Goal: Task Accomplishment & Management: Manage account settings

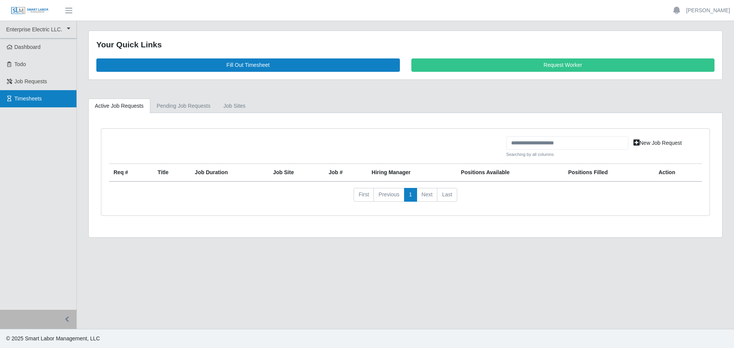
click at [26, 97] on span "Timesheets" at bounding box center [29, 99] width 28 height 6
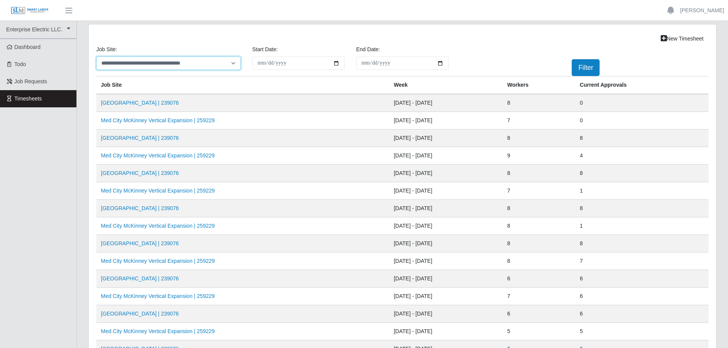
click at [234, 62] on select "**********" at bounding box center [168, 63] width 145 height 13
click at [96, 57] on select "**********" at bounding box center [168, 63] width 145 height 13
click at [235, 64] on select "**********" at bounding box center [168, 63] width 145 height 13
click at [56, 167] on ul "Enterprise Electric LLC. Enterprise Electric LLC. Dashboard Todo Job Requests T…" at bounding box center [38, 289] width 76 height 537
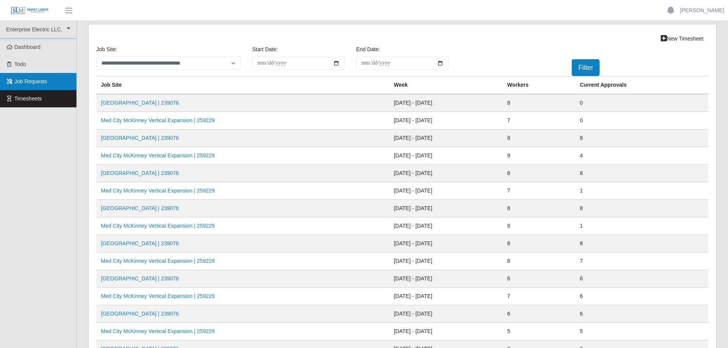
click at [30, 83] on span "Job Requests" at bounding box center [31, 81] width 33 height 6
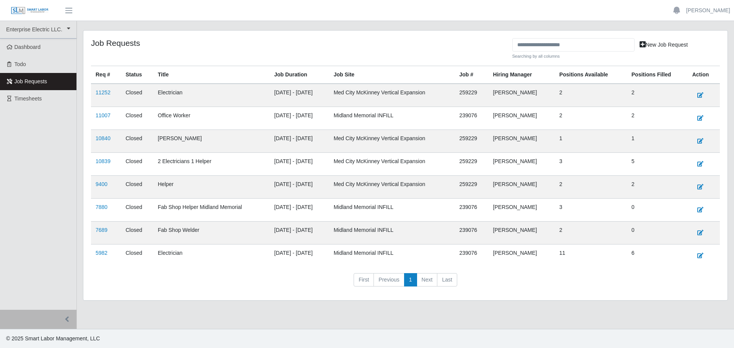
click at [429, 281] on li "Next" at bounding box center [427, 280] width 21 height 14
click at [429, 280] on li "Next" at bounding box center [427, 280] width 21 height 14
click at [70, 8] on span "button" at bounding box center [69, 10] width 10 height 9
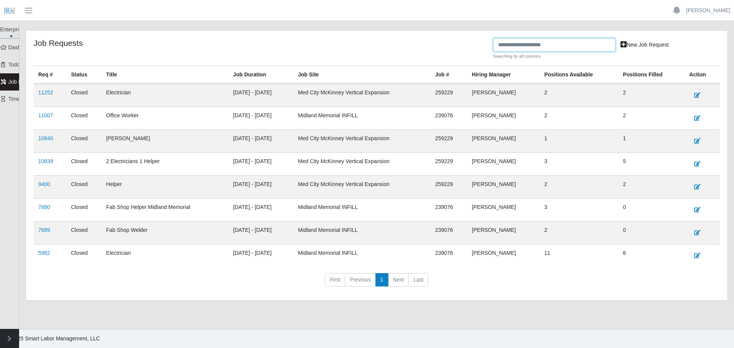
click at [528, 42] on input "text" at bounding box center [554, 44] width 122 height 13
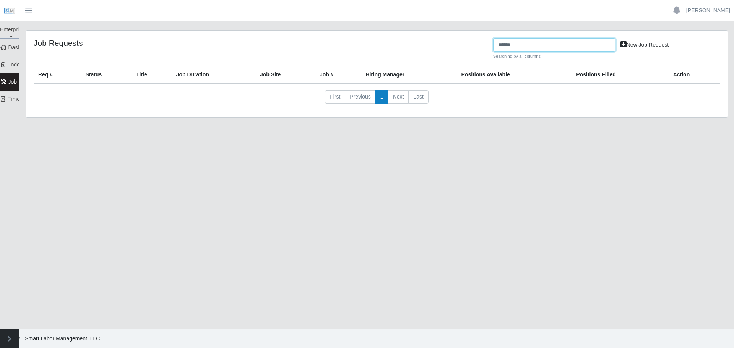
type input "******"
drag, startPoint x: 533, startPoint y: 47, endPoint x: 459, endPoint y: 44, distance: 73.8
click at [459, 44] on div "Job Requests ****** Searching by all columns New Job Request" at bounding box center [377, 52] width 698 height 28
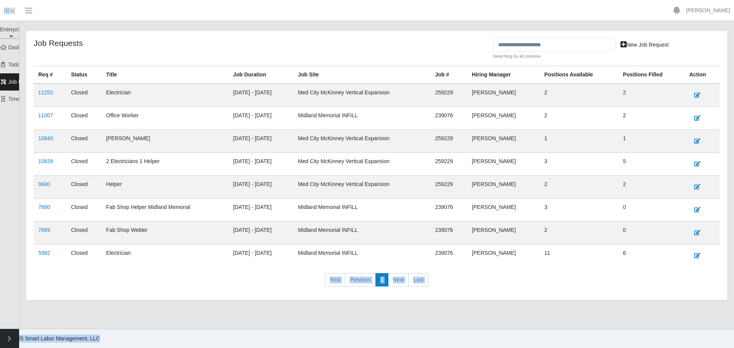
drag, startPoint x: 85, startPoint y: 325, endPoint x: 142, endPoint y: 331, distance: 58.0
click at [142, 330] on div "Valentin Castillo Account Settings Logout Enterprise Electric LLC. Enterprise E…" at bounding box center [367, 174] width 734 height 348
click at [29, 12] on span "button" at bounding box center [29, 10] width 10 height 9
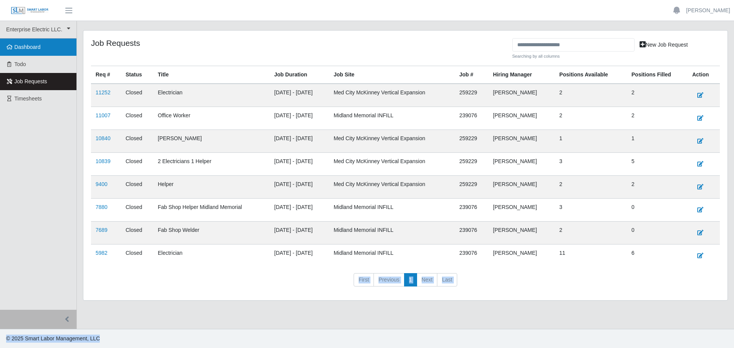
click at [18, 45] on span "Dashboard" at bounding box center [28, 47] width 26 height 6
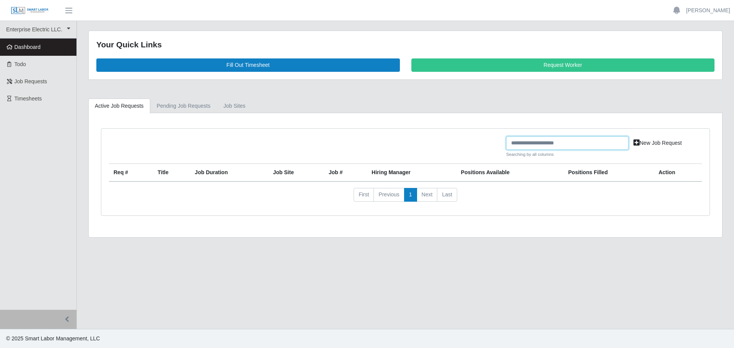
click at [567, 143] on input "text" at bounding box center [567, 143] width 122 height 13
type input "******"
click at [184, 108] on link "Pending Job Requests" at bounding box center [183, 106] width 67 height 15
click at [226, 107] on link "job sites" at bounding box center [234, 106] width 35 height 15
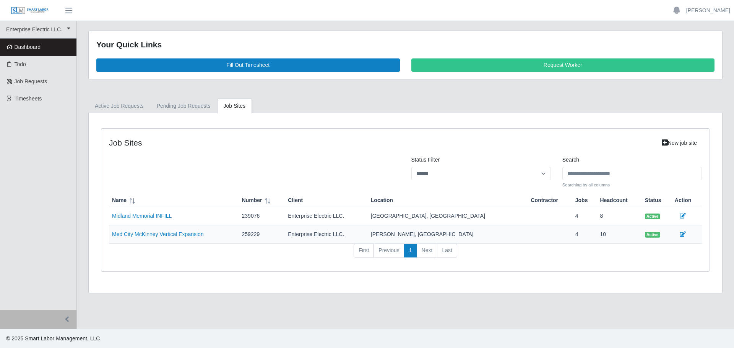
click at [432, 251] on li "Next" at bounding box center [427, 251] width 21 height 14
click at [149, 218] on link "Midland Memorial INFILL" at bounding box center [142, 216] width 60 height 6
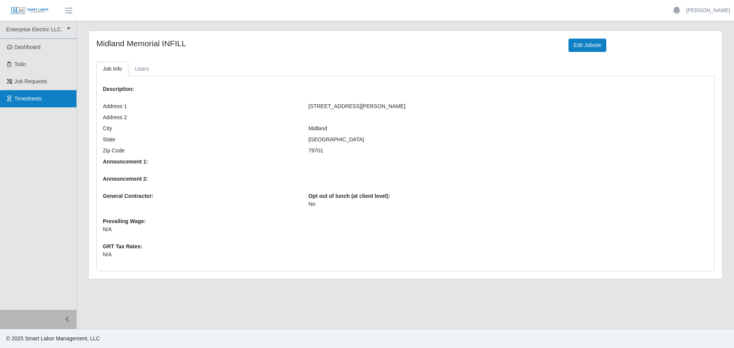
click at [28, 99] on span "Timesheets" at bounding box center [29, 99] width 28 height 6
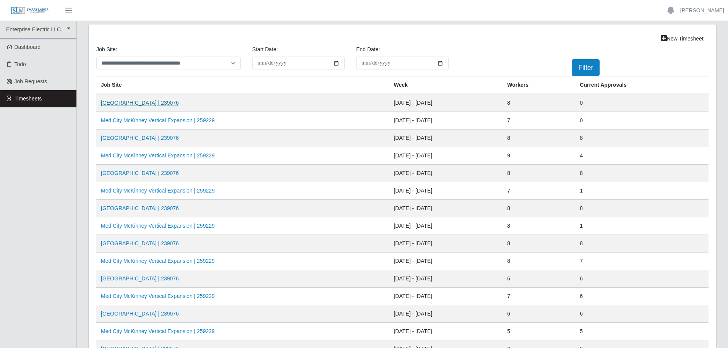
click at [124, 103] on link "[GEOGRAPHIC_DATA] | 239076" at bounding box center [140, 103] width 78 height 6
click at [45, 171] on ul "Enterprise Electric LLC. Enterprise Electric LLC. Dashboard Todo Job Requests T…" at bounding box center [38, 289] width 76 height 537
click at [124, 106] on link "[GEOGRAPHIC_DATA] | 239076" at bounding box center [140, 103] width 78 height 6
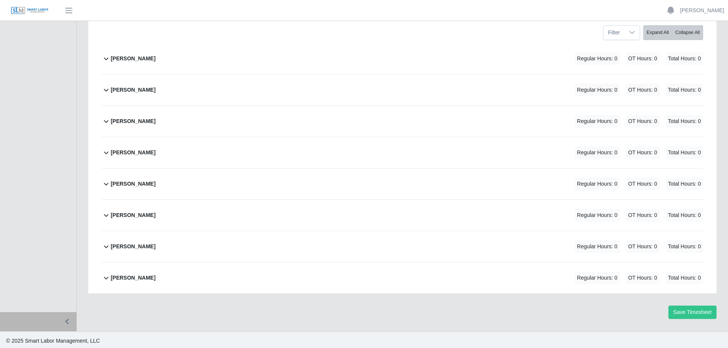
scroll to position [122, 0]
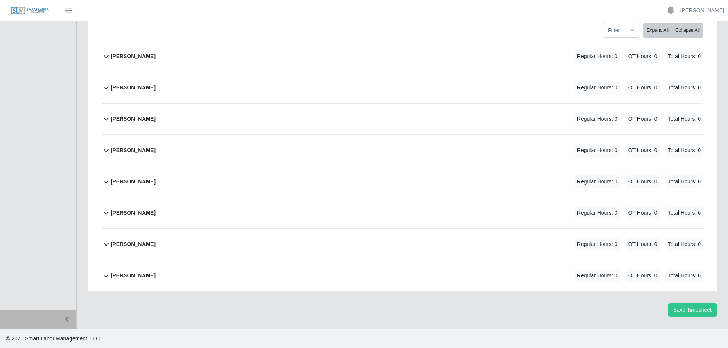
click at [106, 57] on icon at bounding box center [106, 56] width 9 height 9
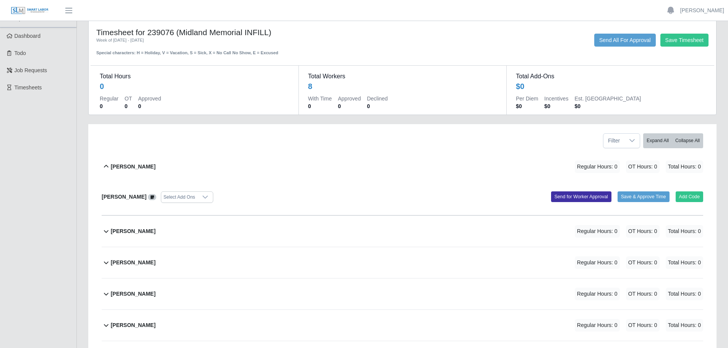
scroll to position [2, 0]
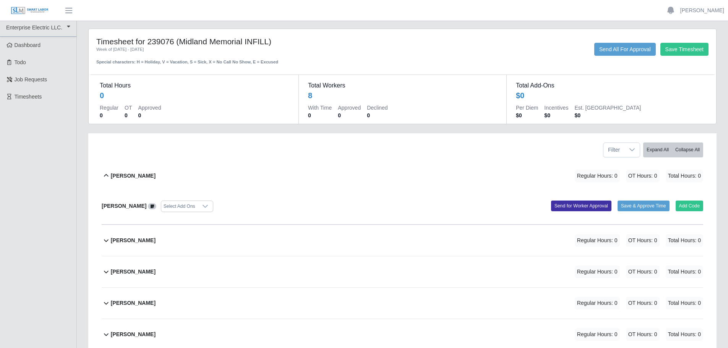
click at [106, 174] on icon at bounding box center [106, 175] width 9 height 9
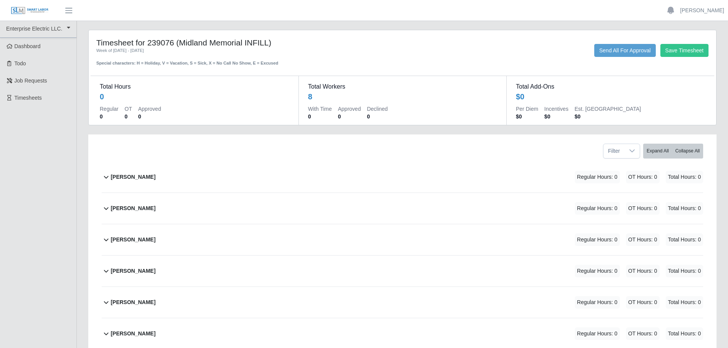
scroll to position [0, 0]
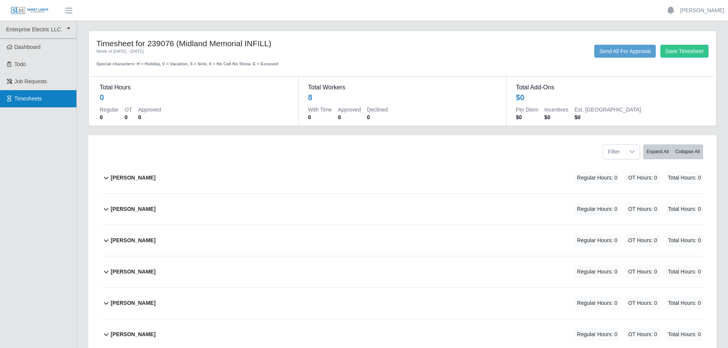
click at [24, 101] on span "Timesheets" at bounding box center [29, 99] width 28 height 6
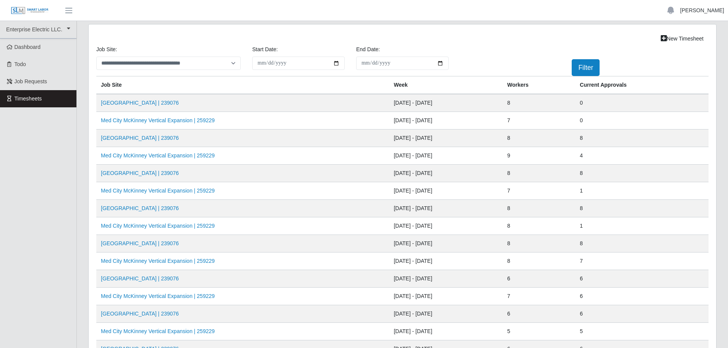
click at [707, 11] on link "[PERSON_NAME]" at bounding box center [703, 11] width 44 height 8
click at [685, 55] on link "Logout" at bounding box center [693, 53] width 69 height 16
